Goal: Task Accomplishment & Management: Manage account settings

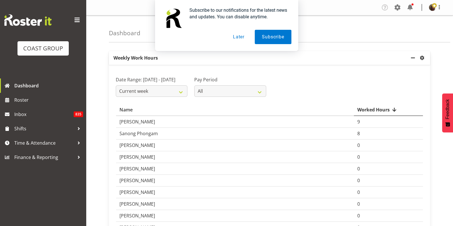
click at [244, 35] on button "Later" at bounding box center [239, 37] width 26 height 14
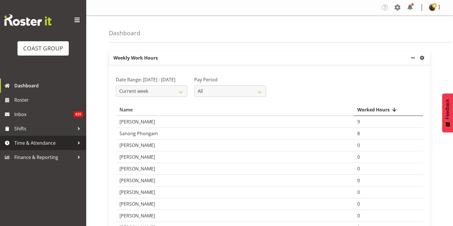
click at [30, 143] on span "Time & Attendance" at bounding box center [44, 143] width 60 height 9
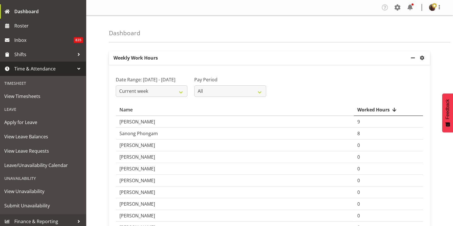
scroll to position [77, 0]
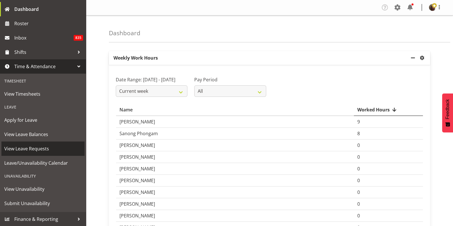
click at [33, 150] on span "View Leave Requests" at bounding box center [42, 148] width 77 height 9
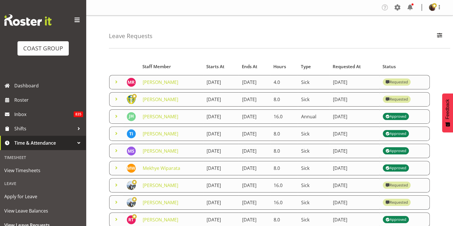
click at [117, 79] on span at bounding box center [116, 82] width 7 height 7
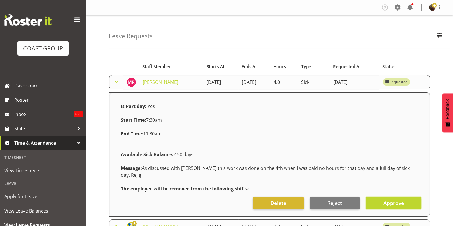
click at [393, 199] on span "Approve" at bounding box center [393, 202] width 21 height 7
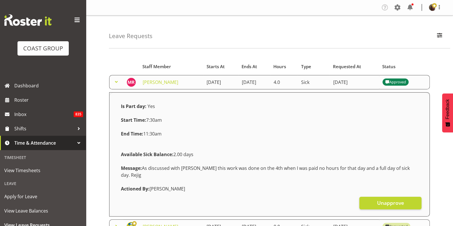
click at [116, 82] on span at bounding box center [116, 82] width 7 height 7
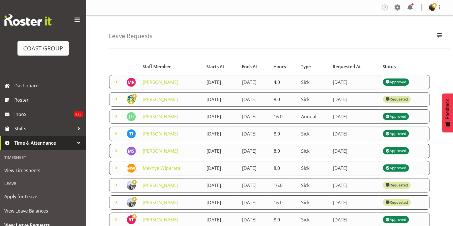
click at [118, 99] on span at bounding box center [116, 99] width 7 height 7
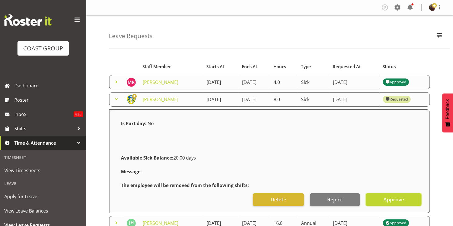
click at [395, 201] on span "Approve" at bounding box center [393, 199] width 21 height 7
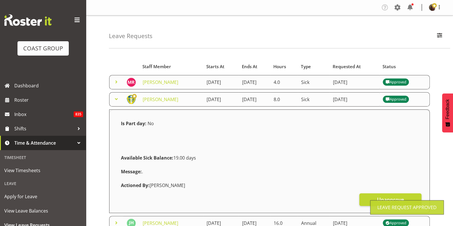
click at [114, 99] on span at bounding box center [116, 99] width 7 height 7
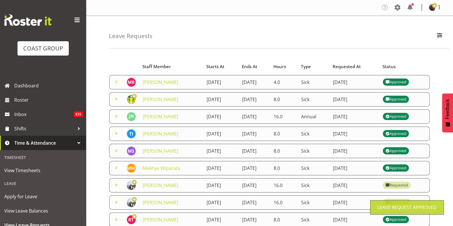
scroll to position [89, 0]
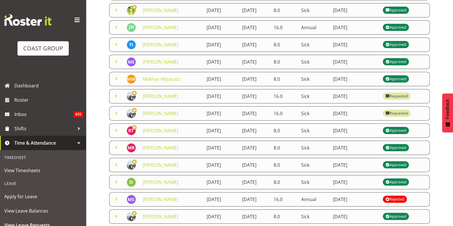
click at [115, 95] on span at bounding box center [116, 96] width 7 height 7
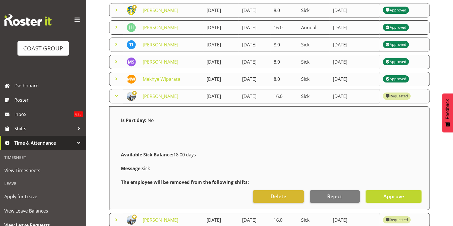
click at [383, 195] on button "Approve" at bounding box center [394, 196] width 56 height 13
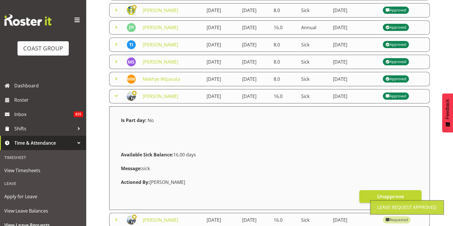
click at [118, 94] on span at bounding box center [116, 96] width 7 height 7
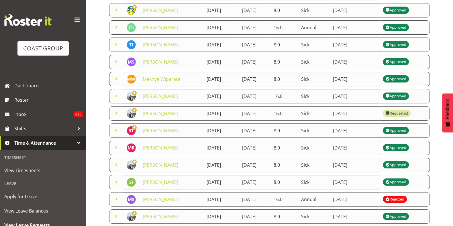
click at [118, 111] on span at bounding box center [116, 113] width 7 height 7
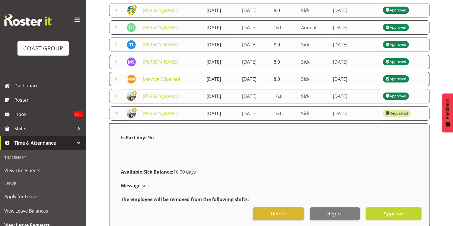
click at [382, 213] on button "Approve" at bounding box center [394, 213] width 56 height 13
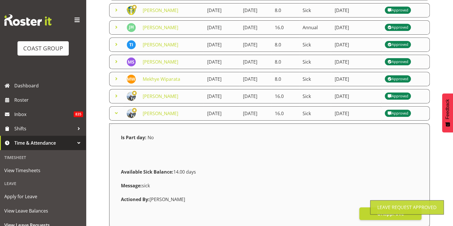
click at [118, 111] on span at bounding box center [116, 113] width 7 height 7
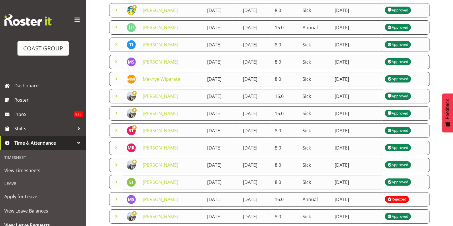
scroll to position [133, 0]
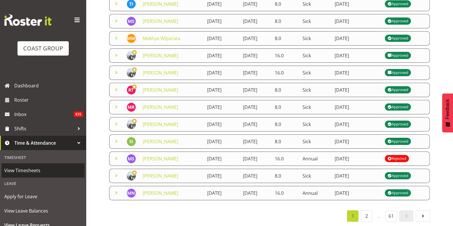
click at [32, 170] on span "View Timesheets" at bounding box center [42, 170] width 77 height 9
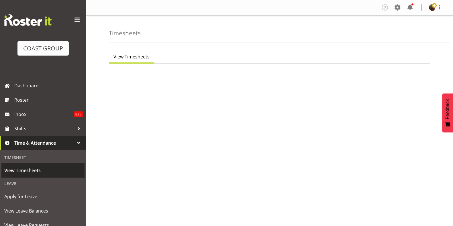
select select "7"
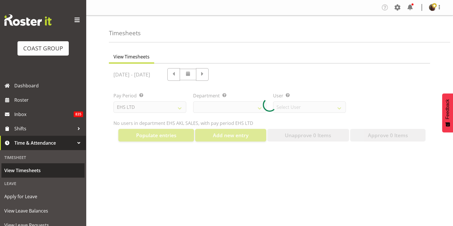
select select "40"
select select "1124"
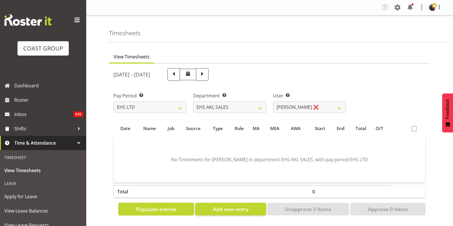
click at [158, 208] on span "Populate entries" at bounding box center [156, 208] width 40 height 7
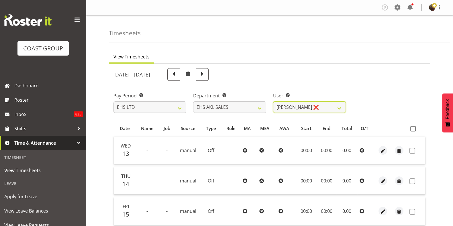
click at [322, 107] on select "Aleisha Midgley ❌ Annie Lister ❌ Bryony Spence ❌ Christina Jaramillo ❌ Dane Bot…" at bounding box center [309, 106] width 73 height 11
click at [414, 129] on span at bounding box center [412, 128] width 5 height 5
click at [414, 129] on input "checkbox" at bounding box center [412, 129] width 4 height 4
checkbox input "true"
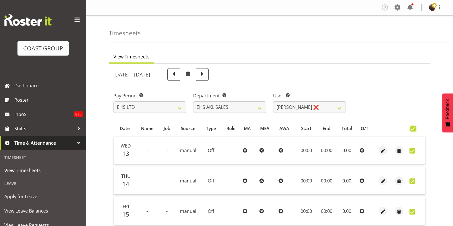
checkbox input "true"
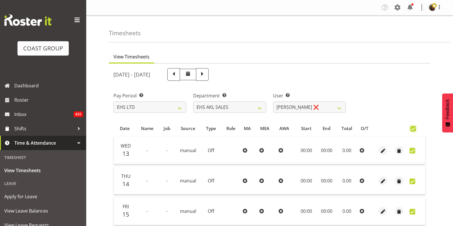
checkbox input "true"
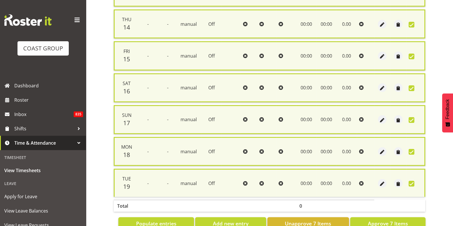
scroll to position [175, 0]
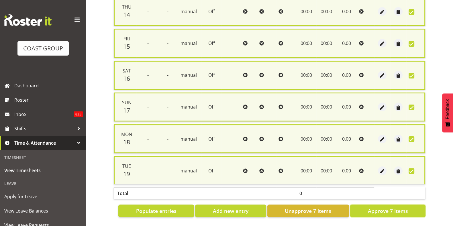
click at [385, 207] on span "Approve 7 Items" at bounding box center [388, 210] width 40 height 7
checkbox input "false"
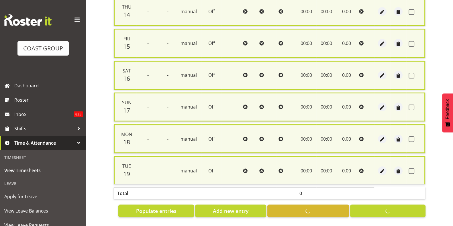
checkbox input "false"
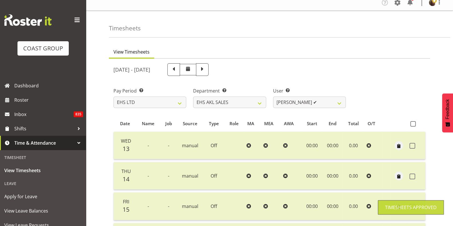
scroll to position [0, 0]
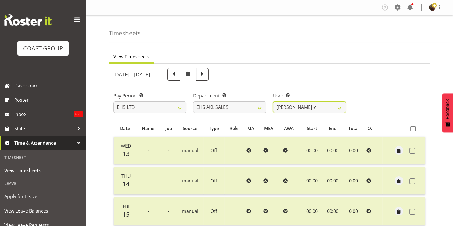
click at [310, 105] on select "Aleisha Midgley ✔ Annie Lister ❌ Bryony Spence ❌ Christina Jaramillo ❌ Dane Bot…" at bounding box center [309, 106] width 73 height 11
select select "1125"
click at [273, 101] on select "Aleisha Midgley ✔ Annie Lister ❌ Bryony Spence ❌ Christina Jaramillo ❌ Dane Bot…" at bounding box center [309, 106] width 73 height 11
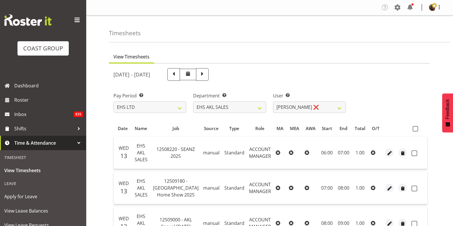
click at [413, 130] on span at bounding box center [415, 128] width 5 height 5
click at [413, 130] on input "checkbox" at bounding box center [415, 129] width 4 height 4
checkbox input "true"
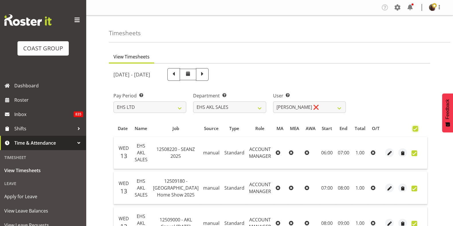
checkbox input "true"
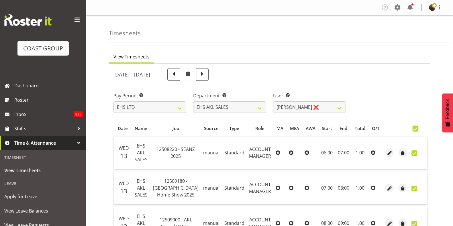
checkbox input "true"
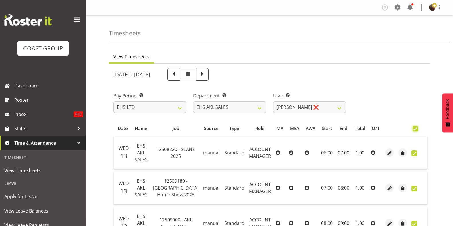
checkbox input "true"
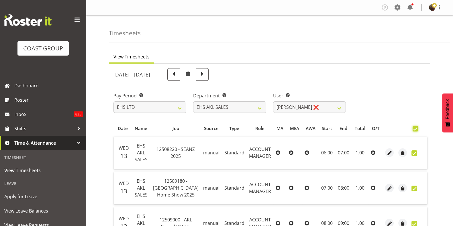
checkbox input "true"
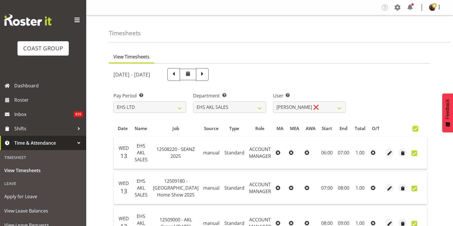
checkbox input "true"
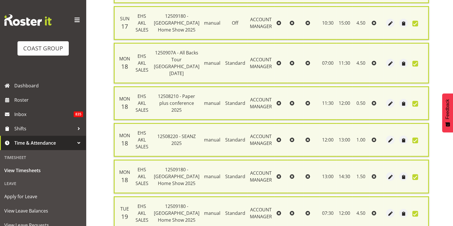
scroll to position [866, 0]
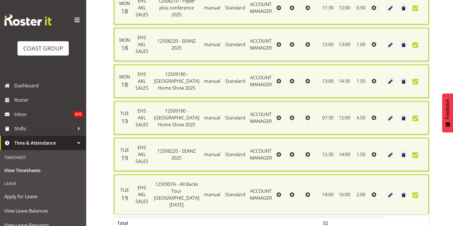
checkbox input "false"
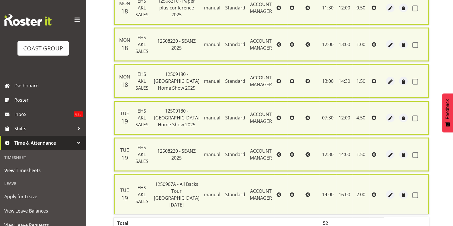
checkbox input "false"
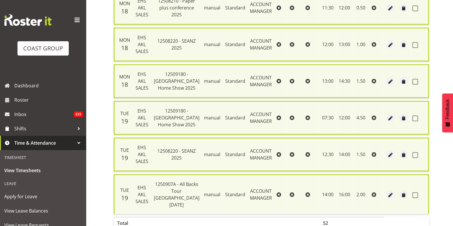
checkbox input "false"
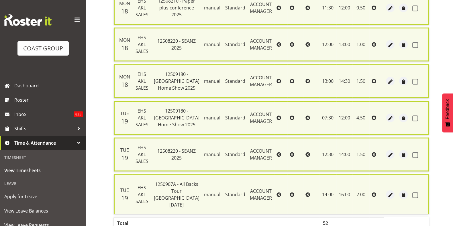
checkbox input "false"
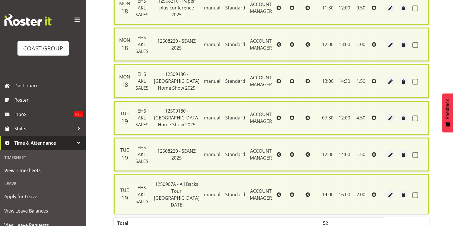
checkbox input "false"
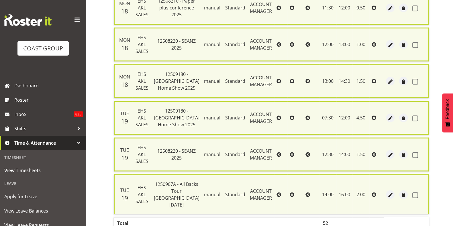
checkbox input "false"
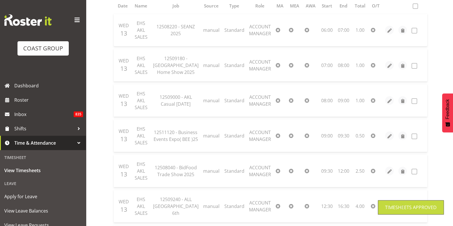
scroll to position [0, 0]
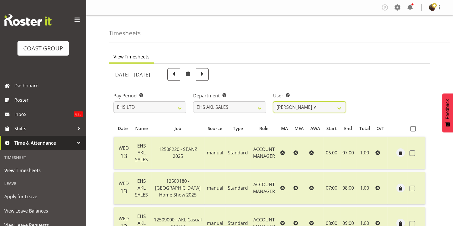
click at [308, 107] on select "Aleisha Midgley ✔ Annie Lister ✔ Bryony Spence ❌ Christina Jaramillo ❌ Dane Bot…" at bounding box center [309, 106] width 73 height 11
select select "10236"
click at [273, 101] on select "Aleisha Midgley ✔ Annie Lister ✔ Bryony Spence ❌ Christina Jaramillo ❌ Dane Bot…" at bounding box center [309, 106] width 73 height 11
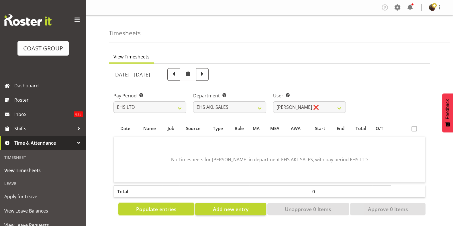
click at [178, 212] on button "Populate entries" at bounding box center [156, 209] width 76 height 13
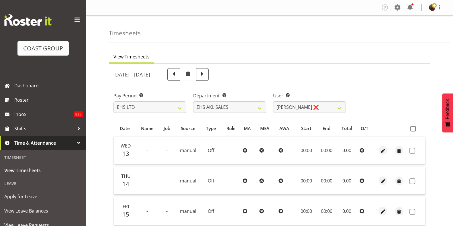
click at [413, 128] on span at bounding box center [412, 128] width 5 height 5
click at [413, 128] on input "checkbox" at bounding box center [412, 129] width 4 height 4
checkbox input "true"
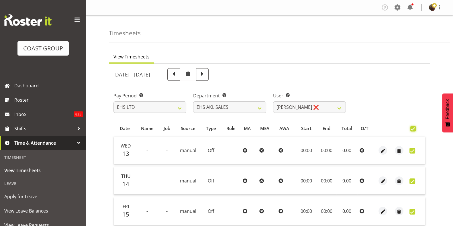
checkbox input "true"
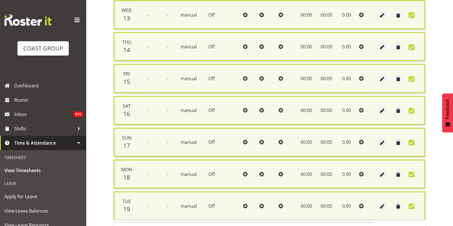
scroll to position [163, 0]
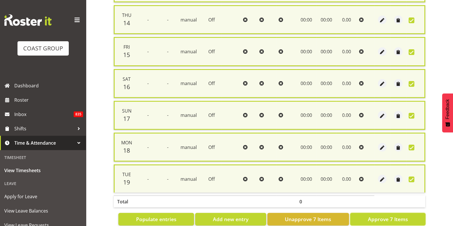
click at [383, 216] on span "Approve 7 Items" at bounding box center [388, 219] width 40 height 7
checkbox input "false"
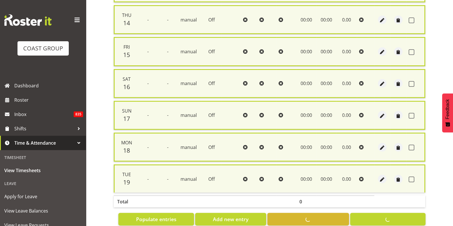
checkbox input "false"
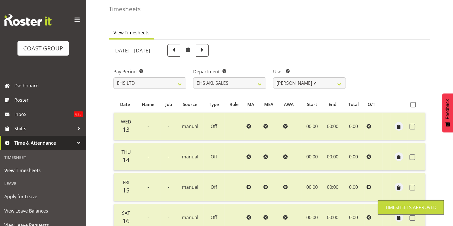
scroll to position [0, 0]
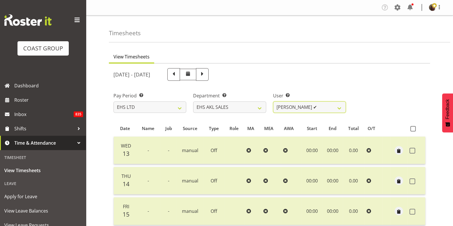
click at [307, 104] on select "Aleisha Midgley ✔ Annie Lister ✔ Bryony Spence ✔ Christina Jaramillo ❌ Dane Bot…" at bounding box center [309, 106] width 73 height 11
select select "1126"
click at [273, 101] on select "Aleisha Midgley ✔ Annie Lister ✔ Bryony Spence ✔ Christina Jaramillo ❌ Dane Bot…" at bounding box center [309, 106] width 73 height 11
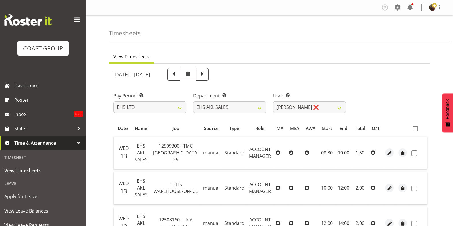
click at [414, 129] on span at bounding box center [415, 128] width 5 height 5
click at [414, 129] on input "checkbox" at bounding box center [415, 129] width 4 height 4
checkbox input "true"
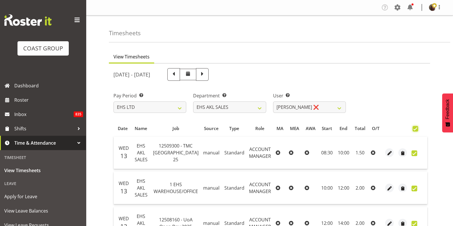
checkbox input "true"
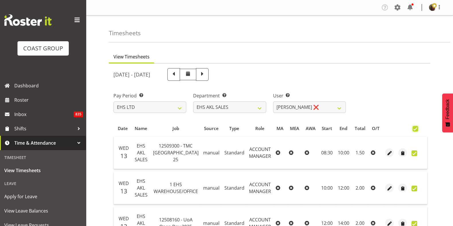
checkbox input "true"
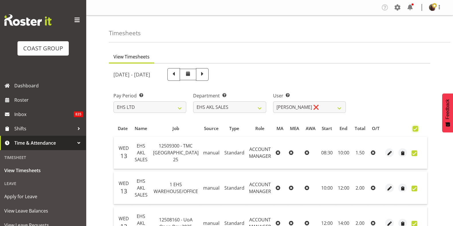
checkbox input "true"
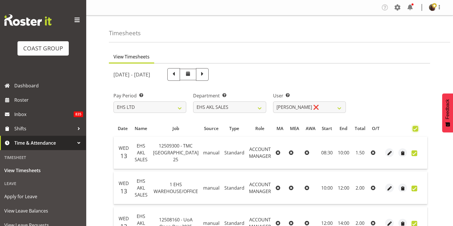
checkbox input "true"
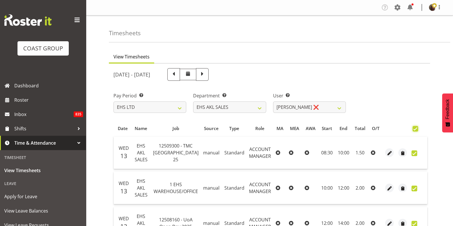
checkbox input "true"
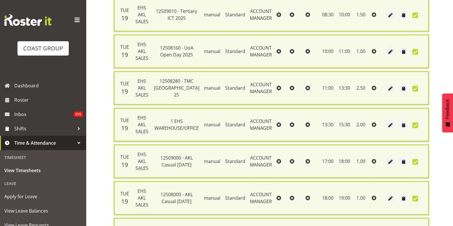
scroll to position [823, 0]
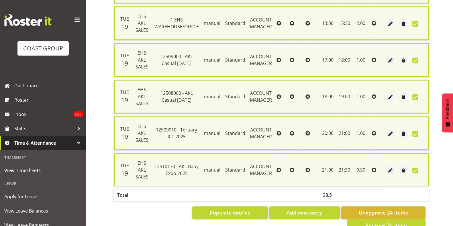
click at [395, 222] on span "Approve 24 Items" at bounding box center [386, 225] width 43 height 7
checkbox input "false"
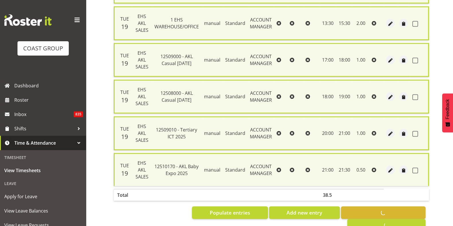
checkbox input "false"
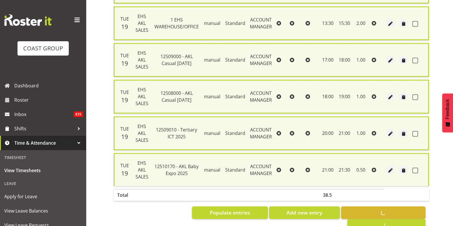
checkbox input "false"
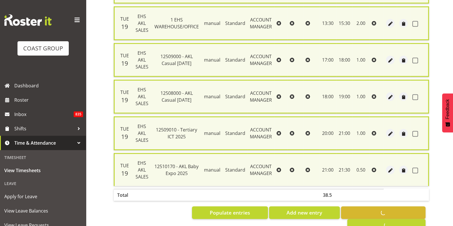
checkbox input "false"
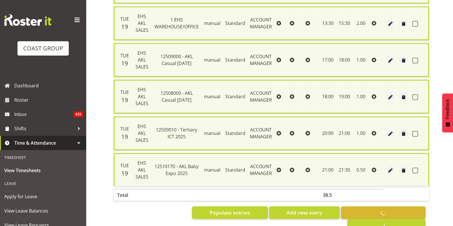
checkbox input "false"
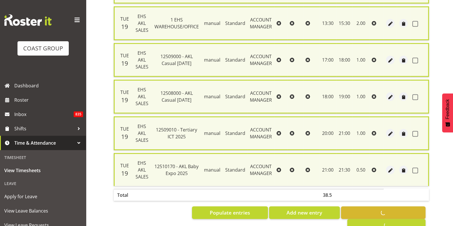
checkbox input "false"
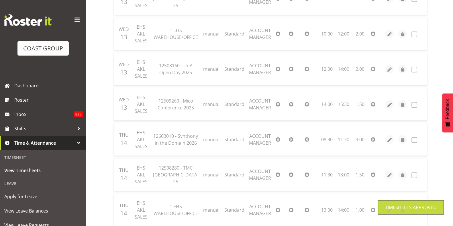
scroll to position [0, 0]
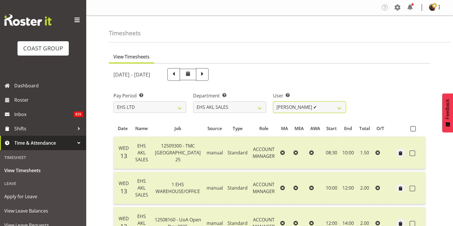
click at [292, 111] on select "Aleisha Midgley ✔ Annie Lister ✔ Bryony Spence ✔ Christina Jaramillo ✔ Dane Bot…" at bounding box center [309, 106] width 73 height 11
select select "1127"
click at [273, 101] on select "Aleisha Midgley ✔ Annie Lister ✔ Bryony Spence ✔ Christina Jaramillo ✔ Dane Bot…" at bounding box center [309, 106] width 73 height 11
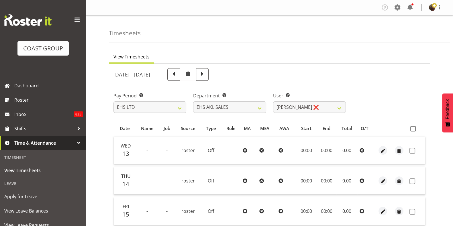
click at [414, 131] on span at bounding box center [412, 128] width 5 height 5
click at [414, 131] on input "checkbox" at bounding box center [412, 129] width 4 height 4
checkbox input "true"
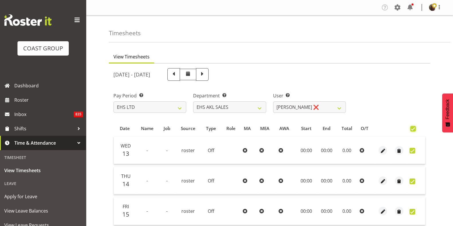
checkbox input "true"
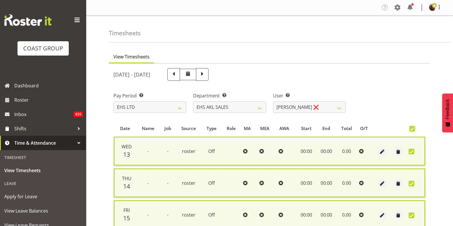
scroll to position [175, 0]
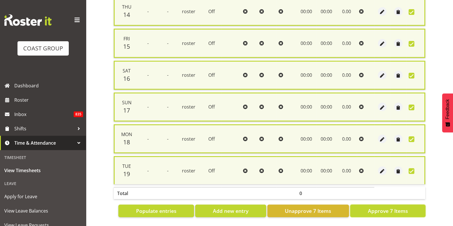
click at [376, 208] on span "Approve 7 Items" at bounding box center [388, 210] width 40 height 7
checkbox input "false"
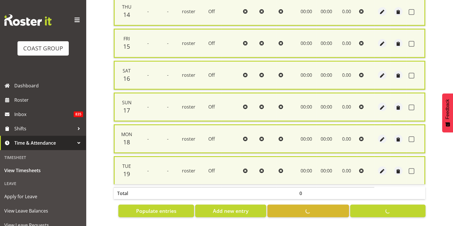
checkbox input "false"
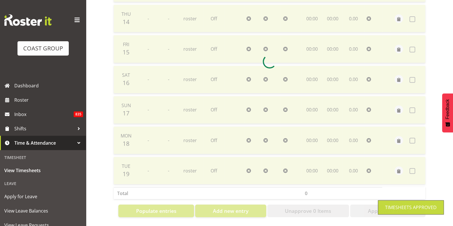
scroll to position [0, 0]
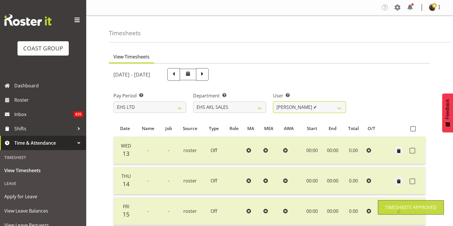
click at [310, 111] on select "Aleisha Midgley ✔ Annie Lister ✔ Bryony Spence ✔ Christina Jaramillo ✔ Dane Bot…" at bounding box center [309, 106] width 73 height 11
select select "1128"
click at [273, 101] on select "Aleisha Midgley ✔ Annie Lister ✔ Bryony Spence ✔ Christina Jaramillo ✔ Dane Bot…" at bounding box center [309, 106] width 73 height 11
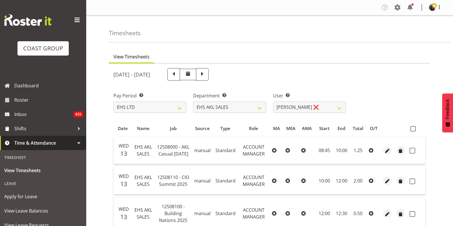
click at [414, 127] on span at bounding box center [412, 128] width 5 height 5
click at [414, 127] on input "checkbox" at bounding box center [412, 129] width 4 height 4
checkbox input "true"
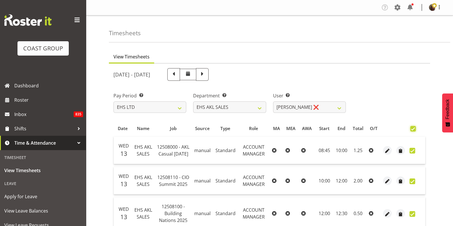
checkbox input "true"
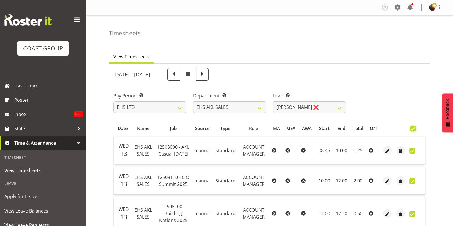
checkbox input "true"
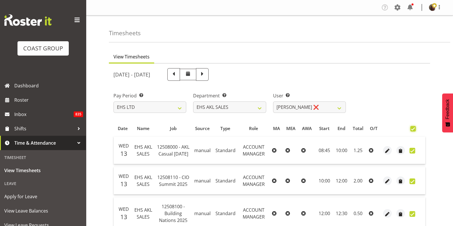
checkbox input "true"
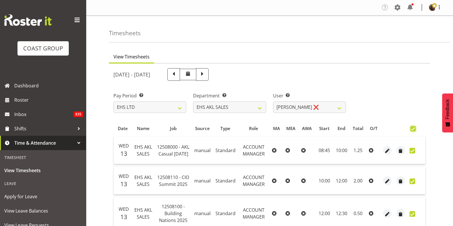
checkbox input "true"
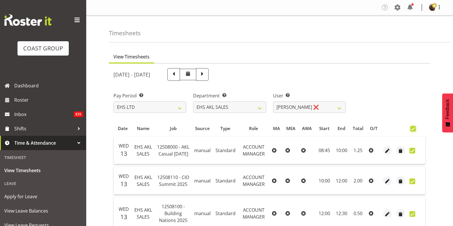
checkbox input "true"
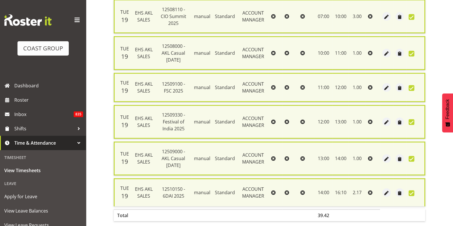
scroll to position [893, 0]
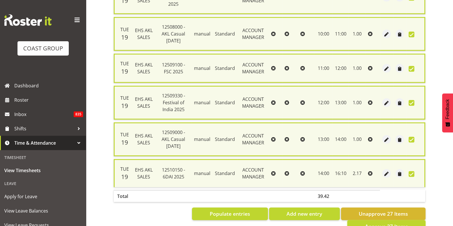
click at [383, 223] on span "Approve 27 Items" at bounding box center [386, 226] width 43 height 7
checkbox input "false"
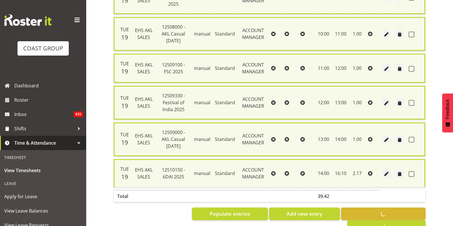
checkbox input "false"
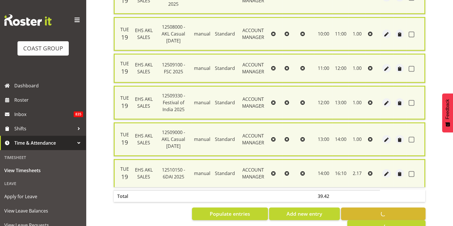
checkbox input "false"
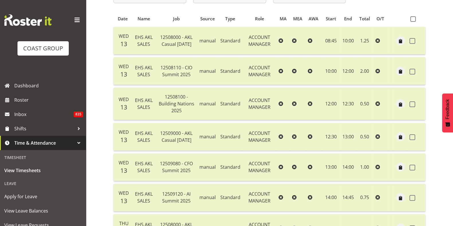
scroll to position [0, 0]
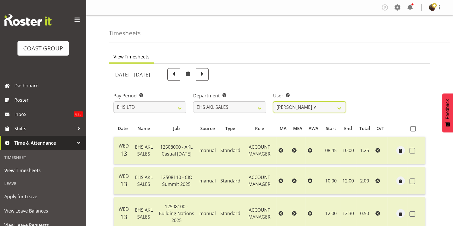
click at [291, 108] on select "Aleisha Midgley ✔ Annie Lister ✔ Bryony Spence ✔ Christina Jaramillo ✔ Dane Bot…" at bounding box center [309, 106] width 73 height 11
click at [273, 101] on select "Aleisha Midgley ✔ Annie Lister ✔ Bryony Spence ✔ Christina Jaramillo ✔ Dane Bot…" at bounding box center [309, 106] width 73 height 11
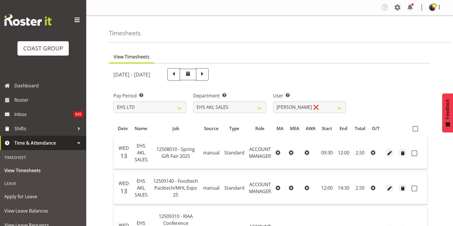
click at [413, 130] on span at bounding box center [415, 128] width 5 height 5
click at [413, 130] on input "checkbox" at bounding box center [415, 129] width 4 height 4
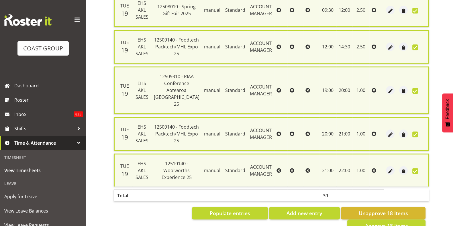
scroll to position [641, 0]
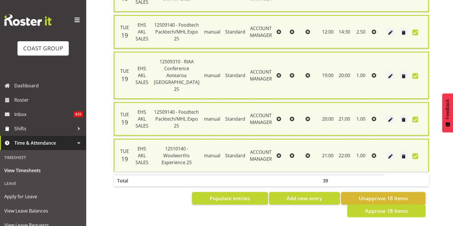
click at [380, 208] on span "Approve 18 Items" at bounding box center [386, 210] width 43 height 7
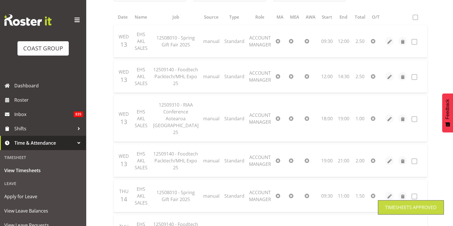
scroll to position [0, 0]
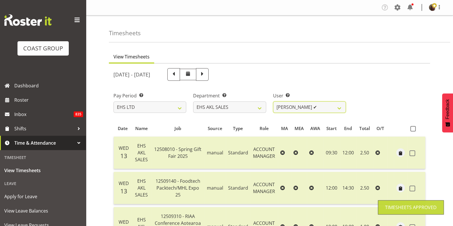
click at [318, 108] on select "Aleisha Midgley ✔ Annie Lister ✔ Bryony Spence ✔ Christina Jaramillo ✔ Dane Bot…" at bounding box center [309, 106] width 73 height 11
click at [273, 101] on select "Aleisha Midgley ✔ Annie Lister ✔ Bryony Spence ✔ Christina Jaramillo ✔ Dane Bot…" at bounding box center [309, 106] width 73 height 11
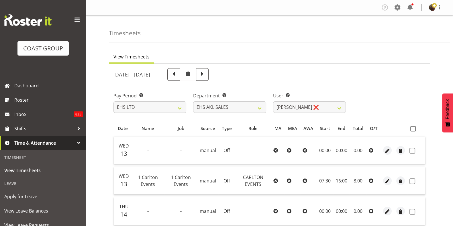
click at [414, 128] on span at bounding box center [412, 128] width 5 height 5
click at [414, 128] on input "checkbox" at bounding box center [412, 129] width 4 height 4
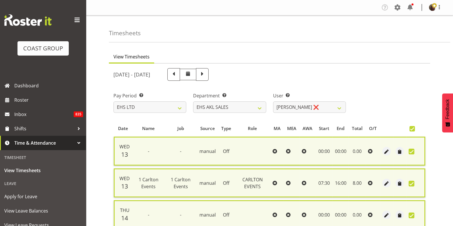
drag, startPoint x: 414, startPoint y: 128, endPoint x: 420, endPoint y: 91, distance: 38.1
click at [420, 91] on div "Pay Period Select which pay period you would like to view. SLP LTD EHS LTD DW L…" at bounding box center [269, 100] width 319 height 32
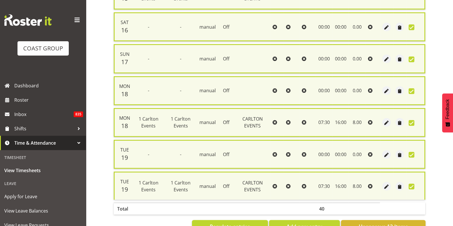
scroll to position [333, 0]
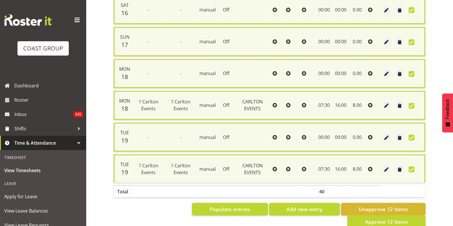
click at [391, 218] on span "Approve 12 Items" at bounding box center [386, 221] width 43 height 7
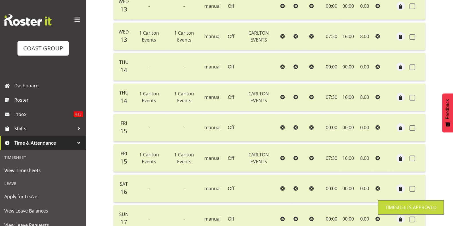
scroll to position [0, 0]
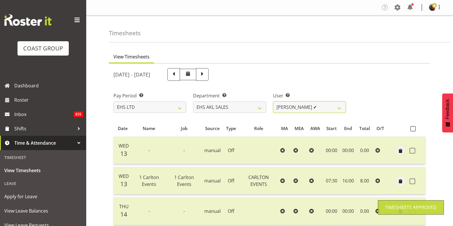
click at [298, 108] on select "Aleisha Midgley ✔ Annie Lister ✔ Bryony Spence ✔ Christina Jaramillo ✔ Dane Bot…" at bounding box center [309, 106] width 73 height 11
click at [273, 101] on select "Aleisha Midgley ✔ Annie Lister ✔ Bryony Spence ✔ Christina Jaramillo ✔ Dane Bot…" at bounding box center [309, 106] width 73 height 11
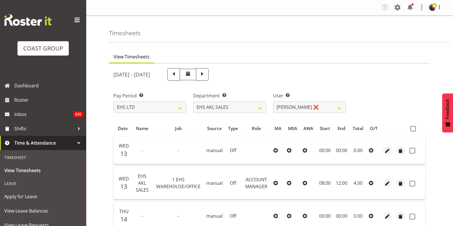
click at [413, 130] on span at bounding box center [412, 128] width 5 height 5
click at [413, 130] on input "checkbox" at bounding box center [412, 129] width 4 height 4
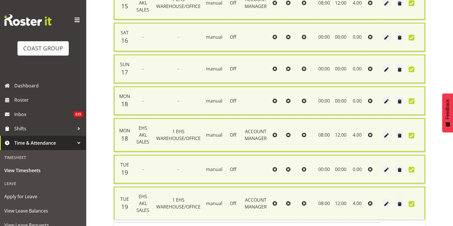
scroll to position [357, 0]
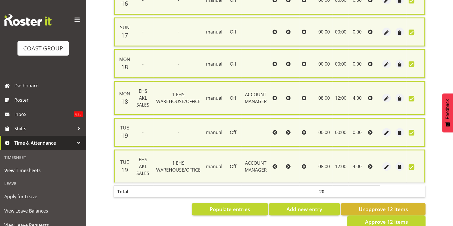
click at [370, 218] on span "Approve 12 Items" at bounding box center [386, 221] width 43 height 7
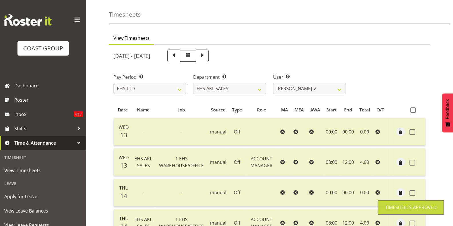
scroll to position [0, 0]
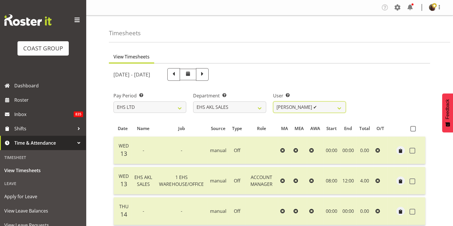
click at [293, 110] on select "Aleisha Midgley ✔ Annie Lister ✔ Bryony Spence ✔ Christina Jaramillo ✔ Dane Bot…" at bounding box center [309, 106] width 73 height 11
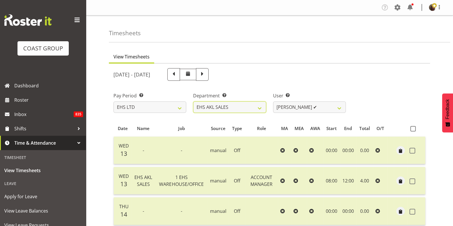
click at [253, 107] on select "EHS AKL CARPET EHS AKL DESIGNER EHS AKL SALES EHS CHC OPS EHS CHC SALES EHS WLG…" at bounding box center [229, 106] width 73 height 11
click at [193, 101] on select "EHS AKL CARPET EHS AKL DESIGNER EHS AKL SALES EHS CHC OPS EHS CHC SALES EHS WLG…" at bounding box center [229, 106] width 73 height 11
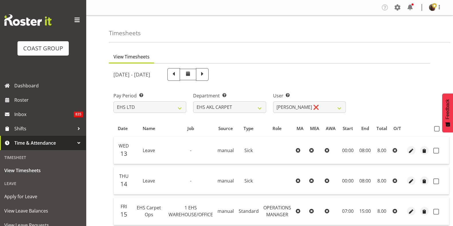
click at [438, 130] on span at bounding box center [436, 128] width 5 height 5
click at [438, 130] on input "checkbox" at bounding box center [436, 129] width 4 height 4
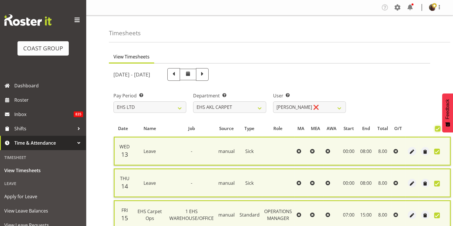
scroll to position [218, 0]
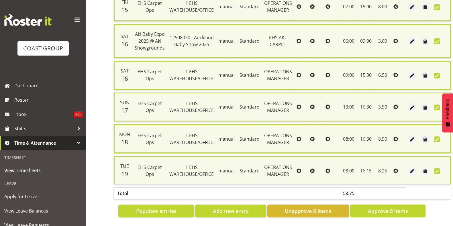
click at [381, 207] on span "Approve 8 Items" at bounding box center [388, 210] width 40 height 7
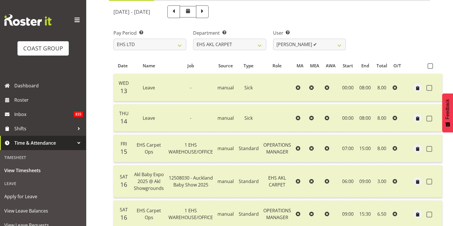
scroll to position [0, 0]
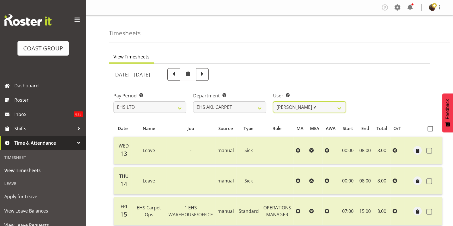
click at [310, 109] on select "Brittany Taylor ✔" at bounding box center [309, 106] width 73 height 11
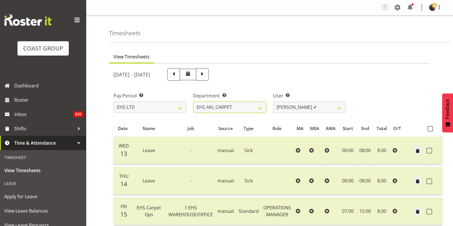
click at [248, 105] on select "EHS AKL CARPET EHS AKL DESIGNER EHS AKL SALES EHS CHC OPS EHS CHC SALES EHS WLG…" at bounding box center [229, 106] width 73 height 11
click at [193, 101] on select "EHS AKL CARPET EHS AKL DESIGNER EHS AKL SALES EHS CHC OPS EHS CHC SALES EHS WLG…" at bounding box center [229, 106] width 73 height 11
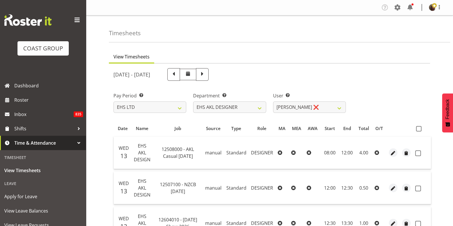
click at [416, 129] on label at bounding box center [420, 128] width 8 height 5
click at [416, 129] on input "checkbox" at bounding box center [418, 129] width 4 height 4
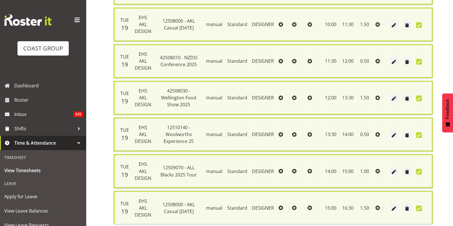
scroll to position [1195, 0]
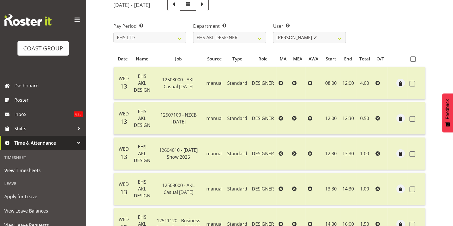
scroll to position [66, 0]
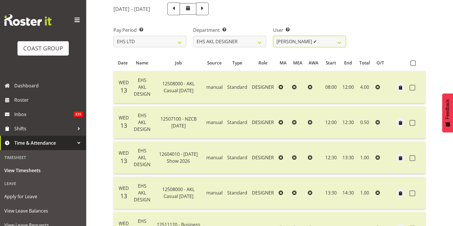
click at [287, 41] on select "Daniel An ✔ Maria Scarabino ✔ Mathew Rolle ❌ Sebastian Ibanez ❌ Yunlin Xie ✔" at bounding box center [309, 41] width 73 height 11
click at [273, 36] on select "Daniel An ✔ Maria Scarabino ✔ Mathew Rolle ❌ Sebastian Ibanez ❌ Yunlin Xie ✔" at bounding box center [309, 41] width 73 height 11
click at [0, 0] on div at bounding box center [0, 0] width 0 height 0
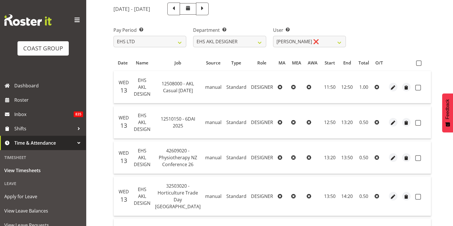
click at [416, 62] on span at bounding box center [418, 62] width 5 height 5
click at [416, 62] on input "checkbox" at bounding box center [418, 63] width 4 height 4
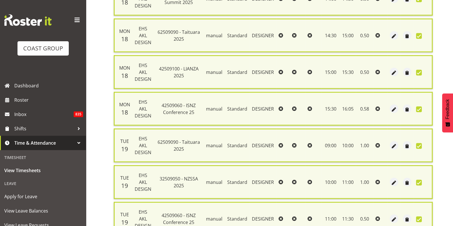
scroll to position [1622, 0]
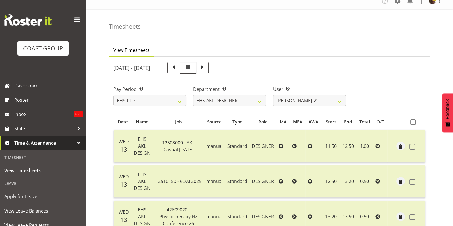
scroll to position [0, 0]
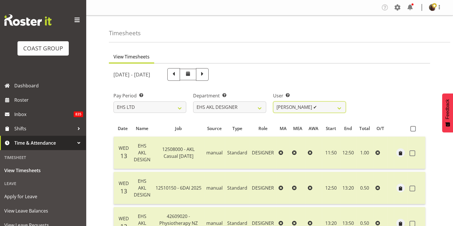
click at [307, 104] on select "Daniel An ✔ Maria Scarabino ✔ Mathew Rolle ✔ Sebastian Ibanez ❌ Yunlin Xie ✔" at bounding box center [309, 106] width 73 height 11
click at [273, 101] on select "Daniel An ✔ Maria Scarabino ✔ Mathew Rolle ✔ Sebastian Ibanez ❌ Yunlin Xie ✔" at bounding box center [309, 106] width 73 height 11
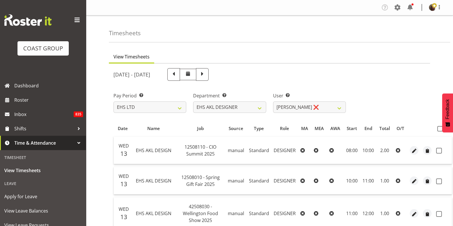
click at [438, 129] on span at bounding box center [439, 128] width 5 height 5
click at [438, 129] on input "checkbox" at bounding box center [439, 129] width 4 height 4
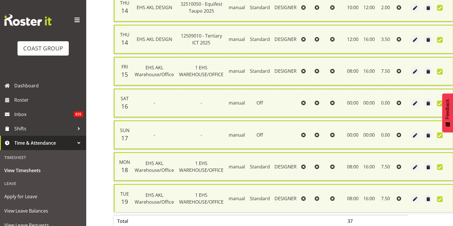
scroll to position [442, 0]
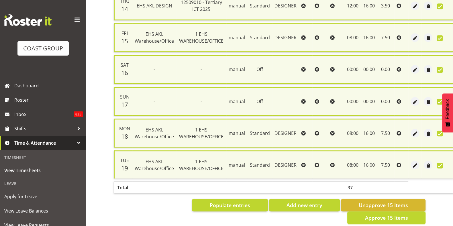
click at [365, 212] on button "Approve 15 Items" at bounding box center [386, 218] width 78 height 13
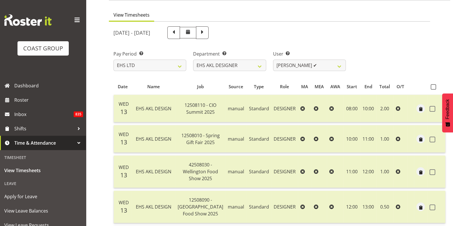
scroll to position [0, 0]
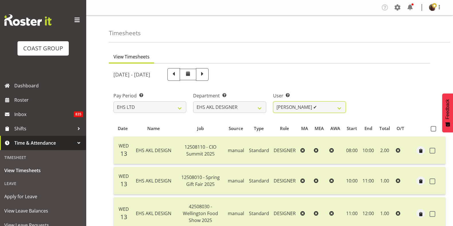
click at [309, 111] on select "Daniel An ✔ Maria Scarabino ✔ Mathew Rolle ✔ Sebastian Ibanez ✔ Yunlin Xie ✔" at bounding box center [309, 106] width 73 height 11
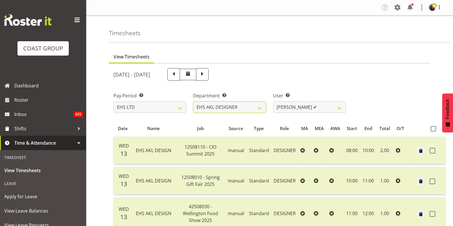
click at [249, 102] on select "EHS AKL CARPET EHS AKL DESIGNER EHS AKL SALES EHS CHC OPS EHS CHC SALES EHS WLG…" at bounding box center [229, 106] width 73 height 11
click at [193, 101] on select "EHS AKL CARPET EHS AKL DESIGNER EHS AKL SALES EHS CHC OPS EHS CHC SALES EHS WLG…" at bounding box center [229, 106] width 73 height 11
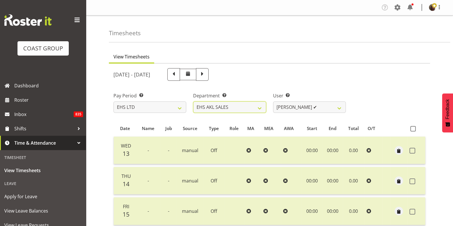
click at [258, 106] on select "EHS AKL CARPET EHS AKL DESIGNER EHS AKL SALES EHS CHC OPS EHS CHC SALES EHS WLG…" at bounding box center [229, 106] width 73 height 11
click at [193, 101] on select "EHS AKL CARPET EHS AKL DESIGNER EHS AKL SALES EHS CHC OPS EHS CHC SALES EHS WLG…" at bounding box center [229, 106] width 73 height 11
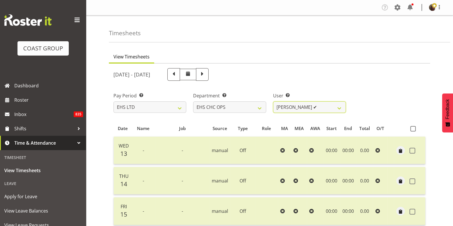
click at [335, 107] on select "Aminio Fonongaloa-Lolohea ✔ David Wiseman ✔ George Unsworth ✔ Keegan Thomas ✔ M…" at bounding box center [309, 106] width 73 height 11
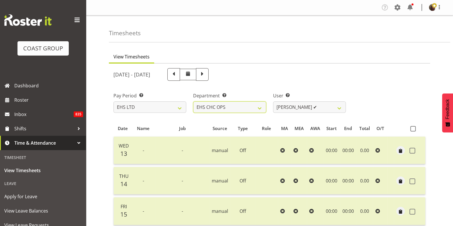
click at [252, 104] on select "EHS AKL CARPET EHS AKL DESIGNER EHS AKL SALES EHS CHC OPS EHS CHC SALES EHS WLG…" at bounding box center [229, 106] width 73 height 11
click at [193, 101] on select "EHS AKL CARPET EHS AKL DESIGNER EHS AKL SALES EHS CHC OPS EHS CHC SALES EHS WLG…" at bounding box center [229, 106] width 73 height 11
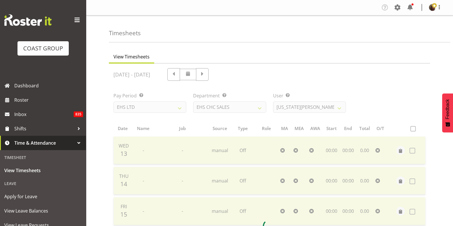
click at [306, 111] on div at bounding box center [269, 226] width 321 height 325
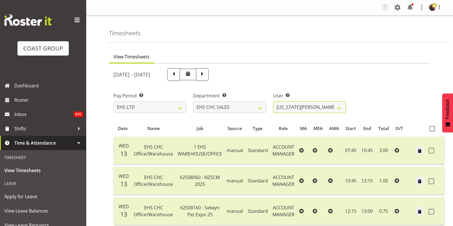
click at [304, 107] on select "Georgia Costain ✔ Kelly Butterill ❌ Nicola Ransome ✔" at bounding box center [309, 106] width 73 height 11
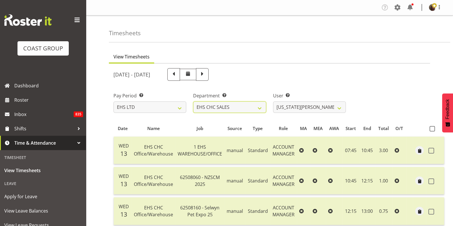
click at [246, 106] on select "EHS AKL CARPET EHS AKL DESIGNER EHS AKL SALES EHS CHC OPS EHS CHC SALES EHS WLG…" at bounding box center [229, 106] width 73 height 11
click at [193, 101] on select "EHS AKL CARPET EHS AKL DESIGNER EHS AKL SALES EHS CHC OPS EHS CHC SALES EHS WLG…" at bounding box center [229, 106] width 73 height 11
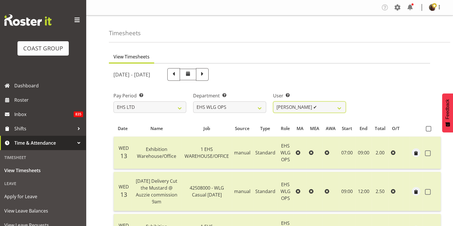
click at [304, 108] on select "Darryl Burns ✔ Geoffrey Robertson ✔ Jackson Howsan ✔ Kade Tiatia ❌ Michael Ngam…" at bounding box center [309, 106] width 73 height 11
click at [273, 101] on select "Darryl Burns ✔ Geoffrey Robertson ✔ Jackson Howsan ✔ Kade Tiatia ❌ Michael Ngam…" at bounding box center [309, 106] width 73 height 11
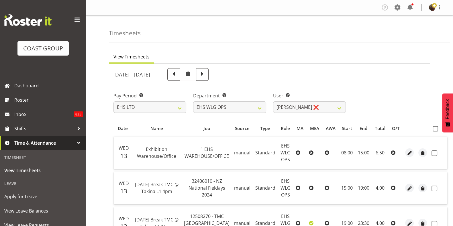
click at [433, 130] on span at bounding box center [435, 128] width 5 height 5
click at [433, 130] on input "checkbox" at bounding box center [435, 129] width 4 height 4
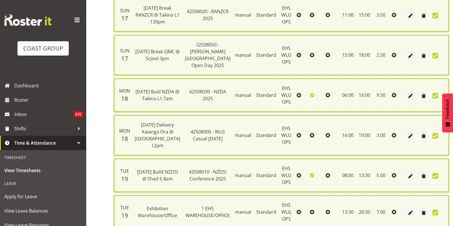
scroll to position [461, 0]
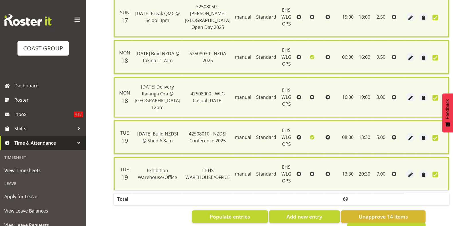
click at [373, 226] on span "Approve 14 Items" at bounding box center [386, 229] width 43 height 7
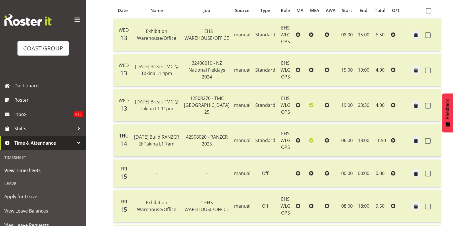
scroll to position [0, 0]
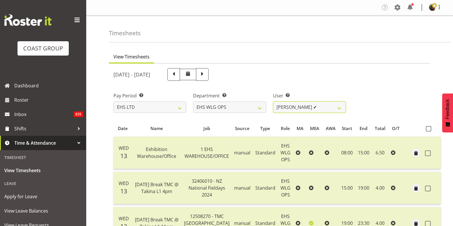
click at [298, 108] on select "Darryl Burns ✔ Geoffrey Robertson ✔ Jackson Howsan ✔ Kade Tiatia ✔ Michael Ngam…" at bounding box center [309, 106] width 73 height 11
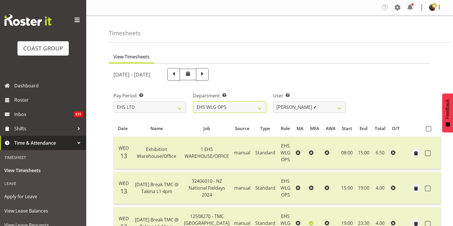
click at [255, 109] on select "EHS AKL CARPET EHS AKL DESIGNER EHS AKL SALES EHS CHC OPS EHS CHC SALES EHS WLG…" at bounding box center [229, 106] width 73 height 11
click at [193, 101] on select "EHS AKL CARPET EHS AKL DESIGNER EHS AKL SALES EHS CHC OPS EHS CHC SALES EHS WLG…" at bounding box center [229, 106] width 73 height 11
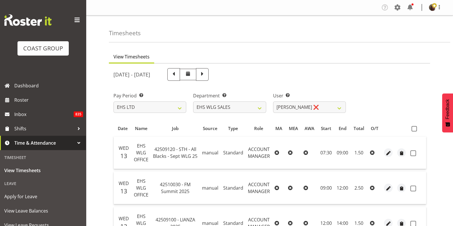
click at [376, 93] on div "Pay Period Select which pay period you would like to view. SLP LTD EHS LTD DW L…" at bounding box center [269, 100] width 319 height 32
click at [414, 127] on span at bounding box center [414, 128] width 5 height 5
click at [414, 127] on input "checkbox" at bounding box center [414, 129] width 4 height 4
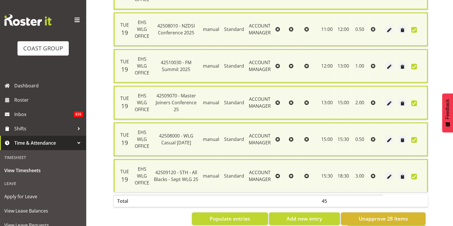
scroll to position [963, 0]
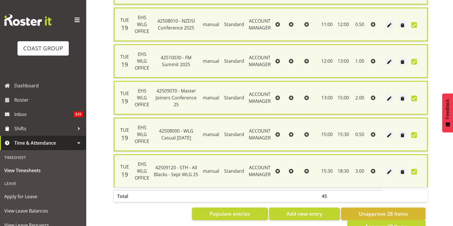
click at [387, 223] on span "Approve 28 Items" at bounding box center [386, 226] width 43 height 7
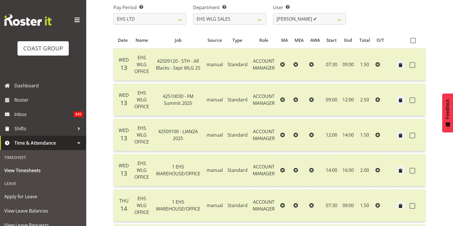
scroll to position [0, 0]
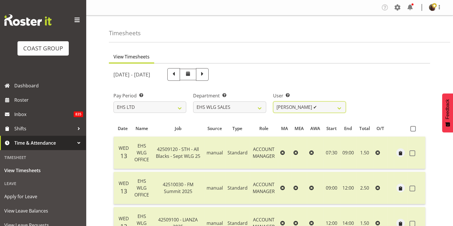
click at [306, 107] on select "Lu Budden ✔ Tatiyana Isaac ❌" at bounding box center [309, 106] width 73 height 11
click at [273, 101] on select "Lu Budden ✔ Tatiyana Isaac ❌" at bounding box center [309, 106] width 73 height 11
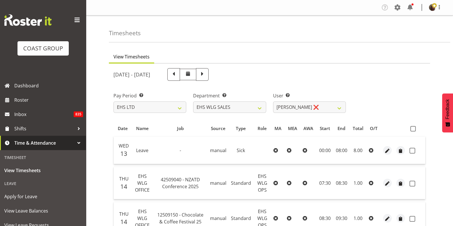
click at [413, 127] on span at bounding box center [412, 128] width 5 height 5
click at [413, 127] on input "checkbox" at bounding box center [412, 129] width 4 height 4
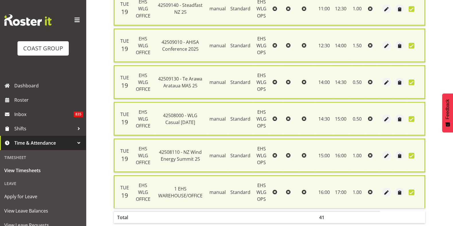
scroll to position [1359, 0]
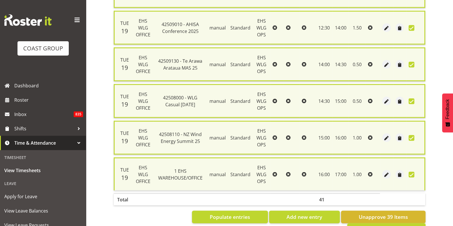
click at [379, 226] on span "Approve 39 Items" at bounding box center [386, 229] width 43 height 7
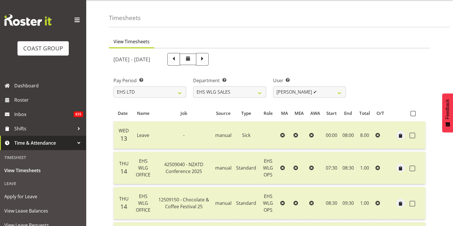
scroll to position [0, 0]
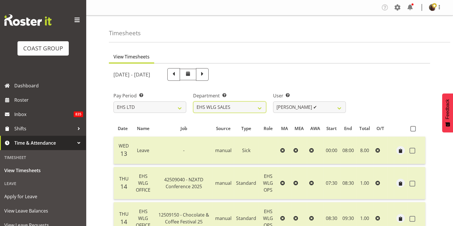
click at [237, 106] on select "EHS AKL CARPET EHS AKL DESIGNER EHS AKL SALES EHS CHC OPS EHS CHC SALES EHS WLG…" at bounding box center [229, 106] width 73 height 11
click at [193, 101] on select "EHS AKL CARPET EHS AKL DESIGNER EHS AKL SALES EHS CHC OPS EHS CHC SALES EHS WLG…" at bounding box center [229, 106] width 73 height 11
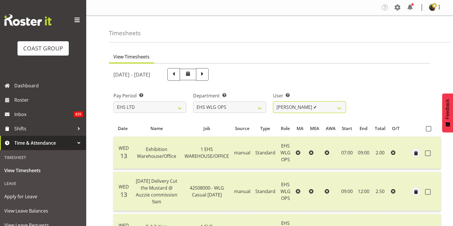
click at [301, 109] on select "Darryl Burns ✔ Geoffrey Robertson ✔ Jackson Howsan ✔ Kade Tiatia ✔ Michael Ngam…" at bounding box center [309, 106] width 73 height 11
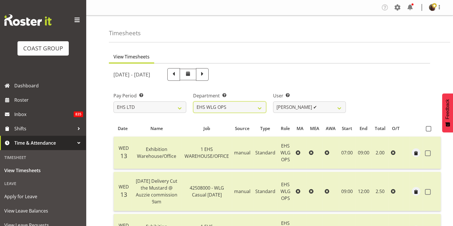
click at [247, 109] on select "EHS AKL CARPET EHS AKL DESIGNER EHS AKL SALES EHS CHC OPS EHS CHC SALES EHS WLG…" at bounding box center [229, 106] width 73 height 11
click at [193, 101] on select "EHS AKL CARPET EHS AKL DESIGNER EHS AKL SALES EHS CHC OPS EHS CHC SALES EHS WLG…" at bounding box center [229, 106] width 73 height 11
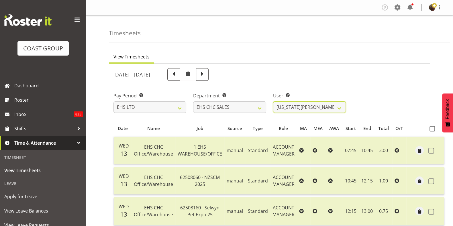
click at [306, 110] on select "Georgia Costain ✔ Kelly Butterill ❌ Nicola Ransome ✔" at bounding box center [309, 106] width 73 height 11
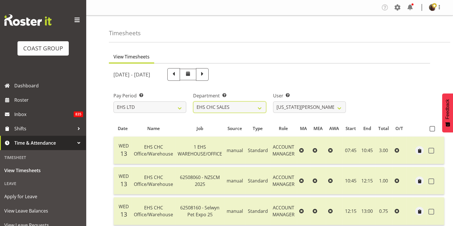
click at [258, 106] on select "EHS AKL CARPET EHS AKL DESIGNER EHS AKL SALES EHS CHC OPS EHS CHC SALES EHS WLG…" at bounding box center [229, 106] width 73 height 11
click at [193, 101] on select "EHS AKL CARPET EHS AKL DESIGNER EHS AKL SALES EHS CHC OPS EHS CHC SALES EHS WLG…" at bounding box center [229, 106] width 73 height 11
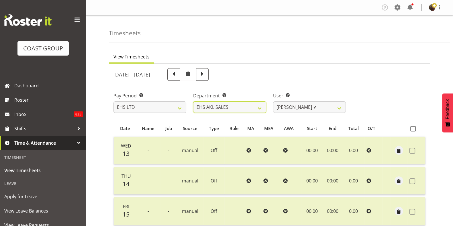
click at [216, 108] on select "EHS AKL CARPET EHS AKL DESIGNER EHS AKL SALES EHS CHC OPS EHS CHC SALES EHS WLG…" at bounding box center [229, 106] width 73 height 11
click at [193, 101] on select "EHS AKL CARPET EHS AKL DESIGNER EHS AKL SALES EHS CHC OPS EHS CHC SALES EHS WLG…" at bounding box center [229, 106] width 73 height 11
